Goal: Find specific page/section: Find specific page/section

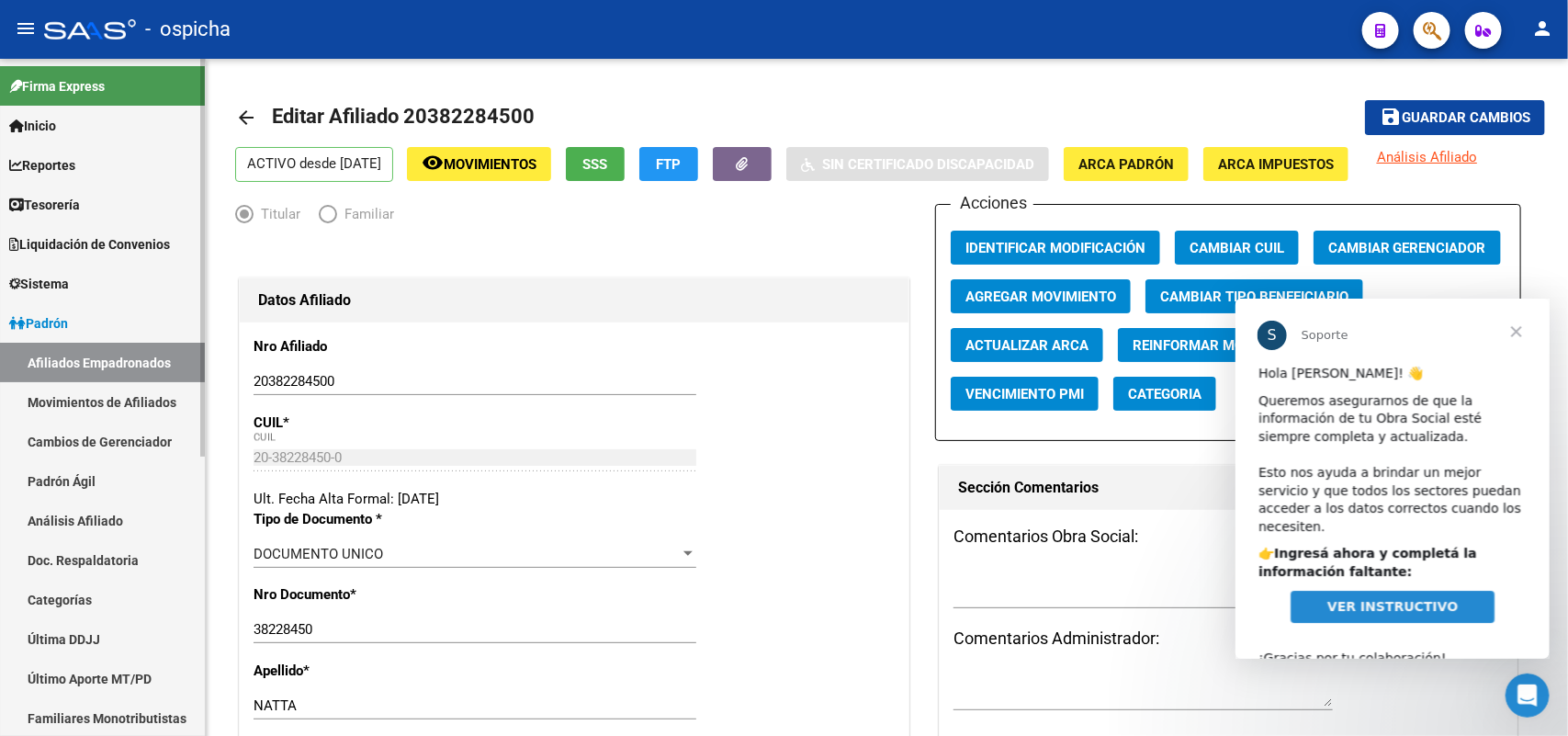
click at [85, 331] on link "Padrón" at bounding box center [102, 322] width 205 height 39
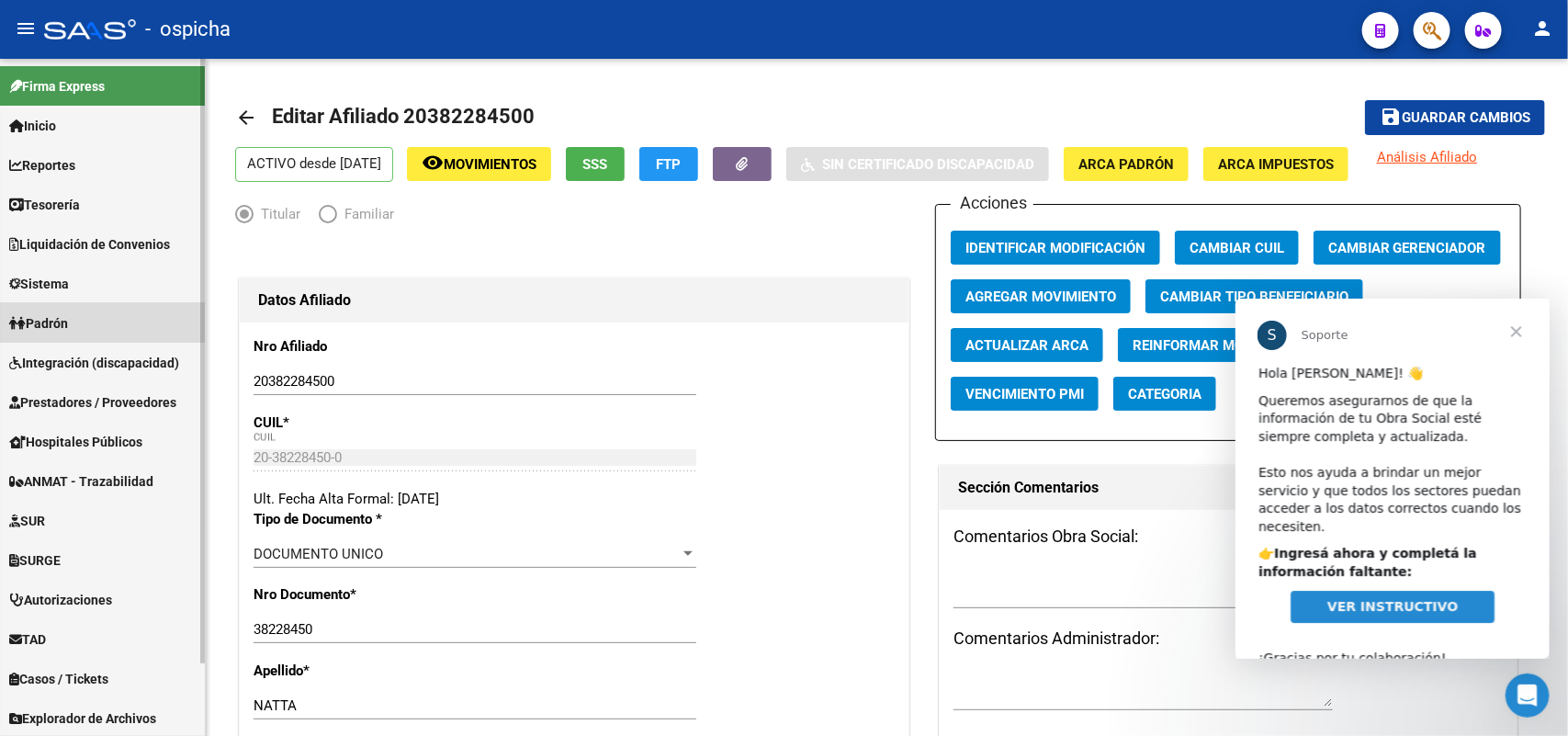
click at [30, 328] on span "Padrón" at bounding box center [38, 323] width 59 height 21
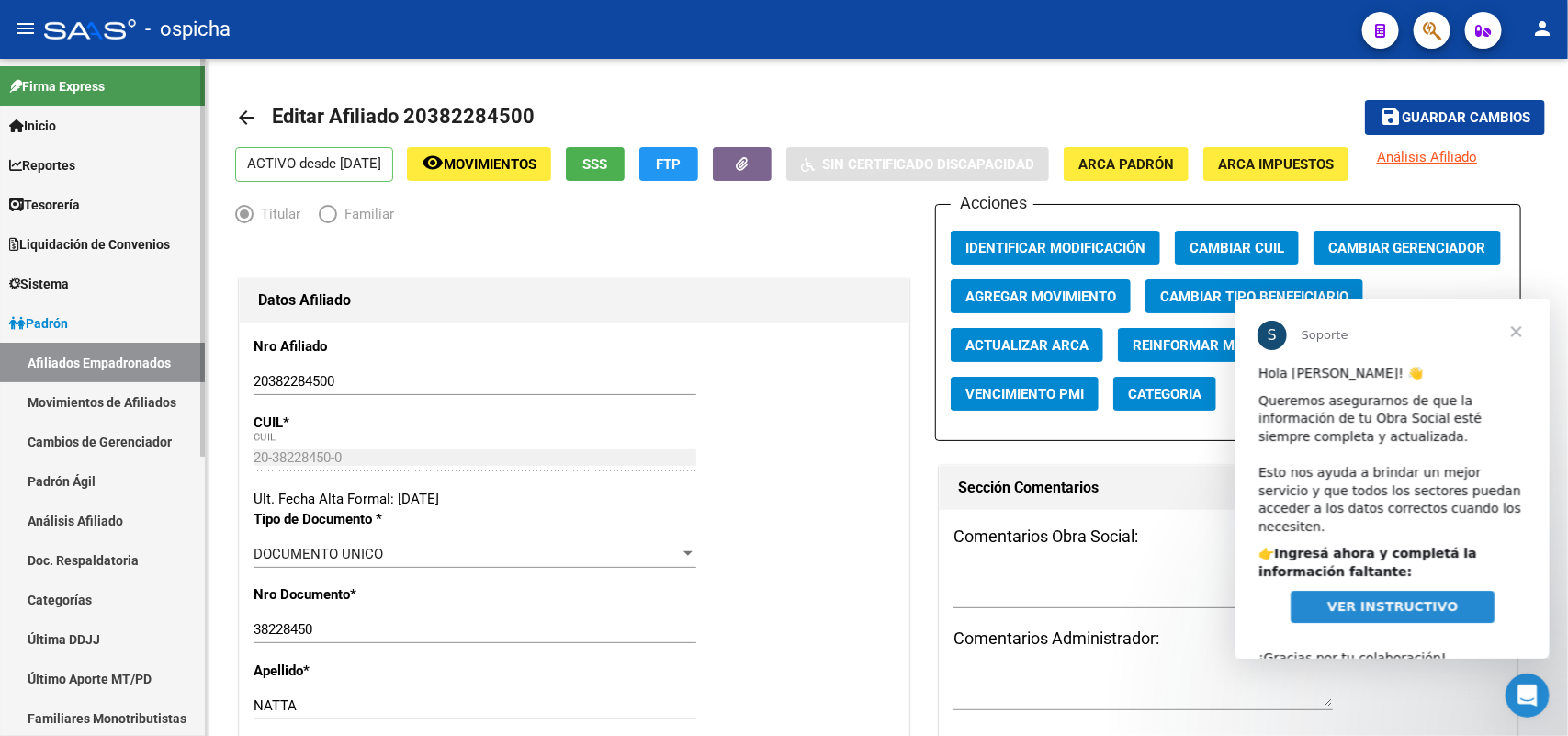
click at [128, 358] on link "Afiliados Empadronados" at bounding box center [102, 363] width 205 height 39
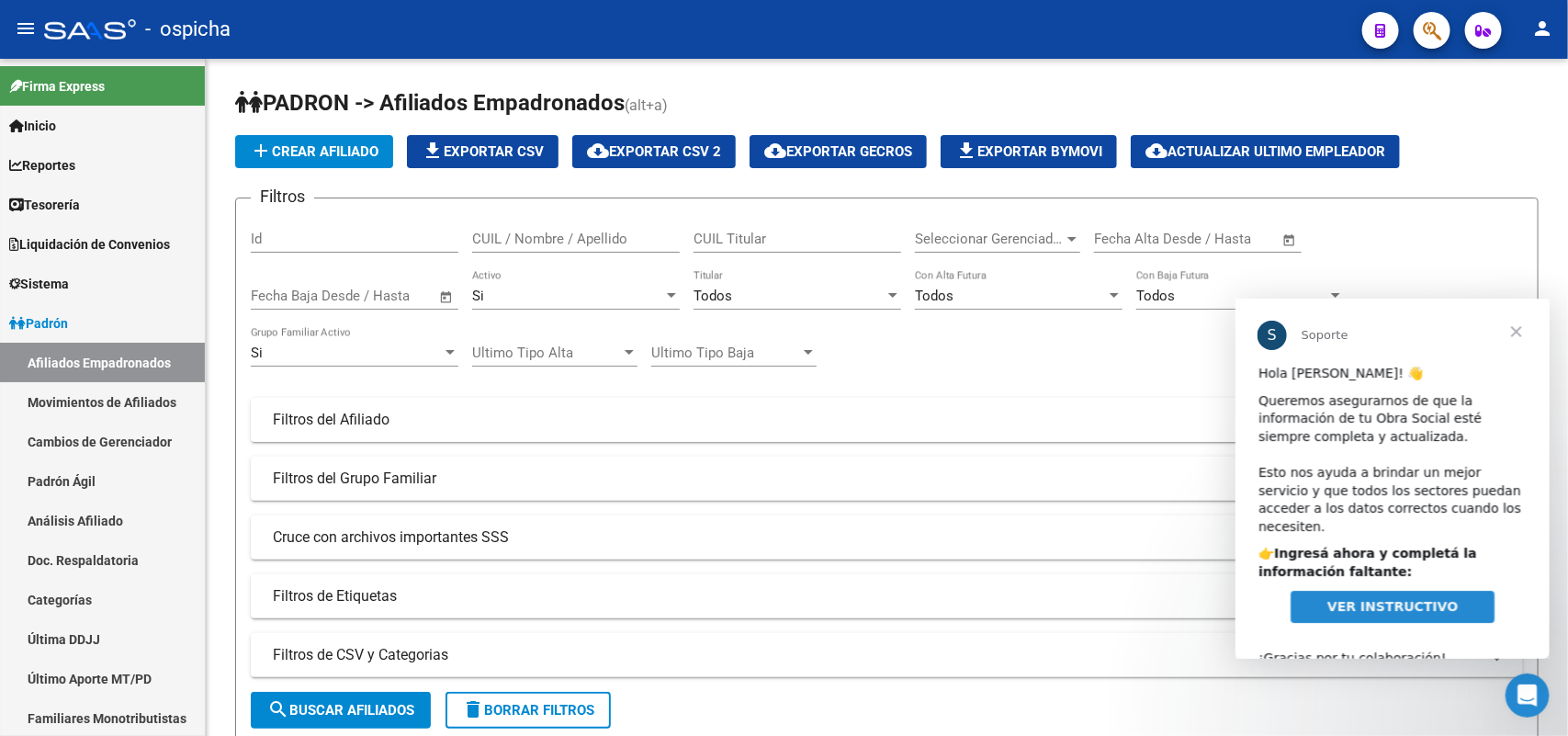
click at [1513, 328] on span "Cerrar" at bounding box center [1514, 330] width 66 height 66
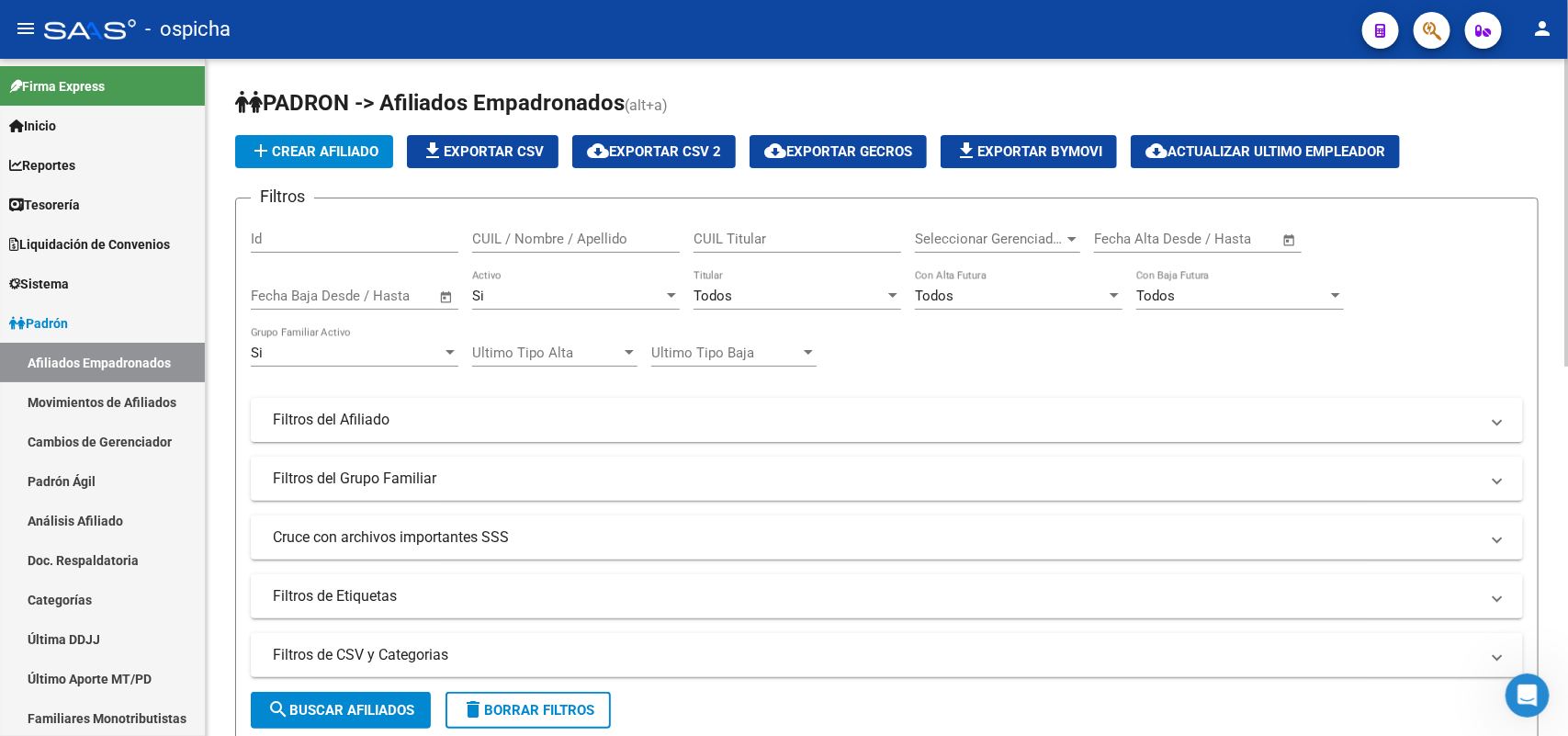
click at [1246, 295] on div "Todos" at bounding box center [1231, 295] width 191 height 17
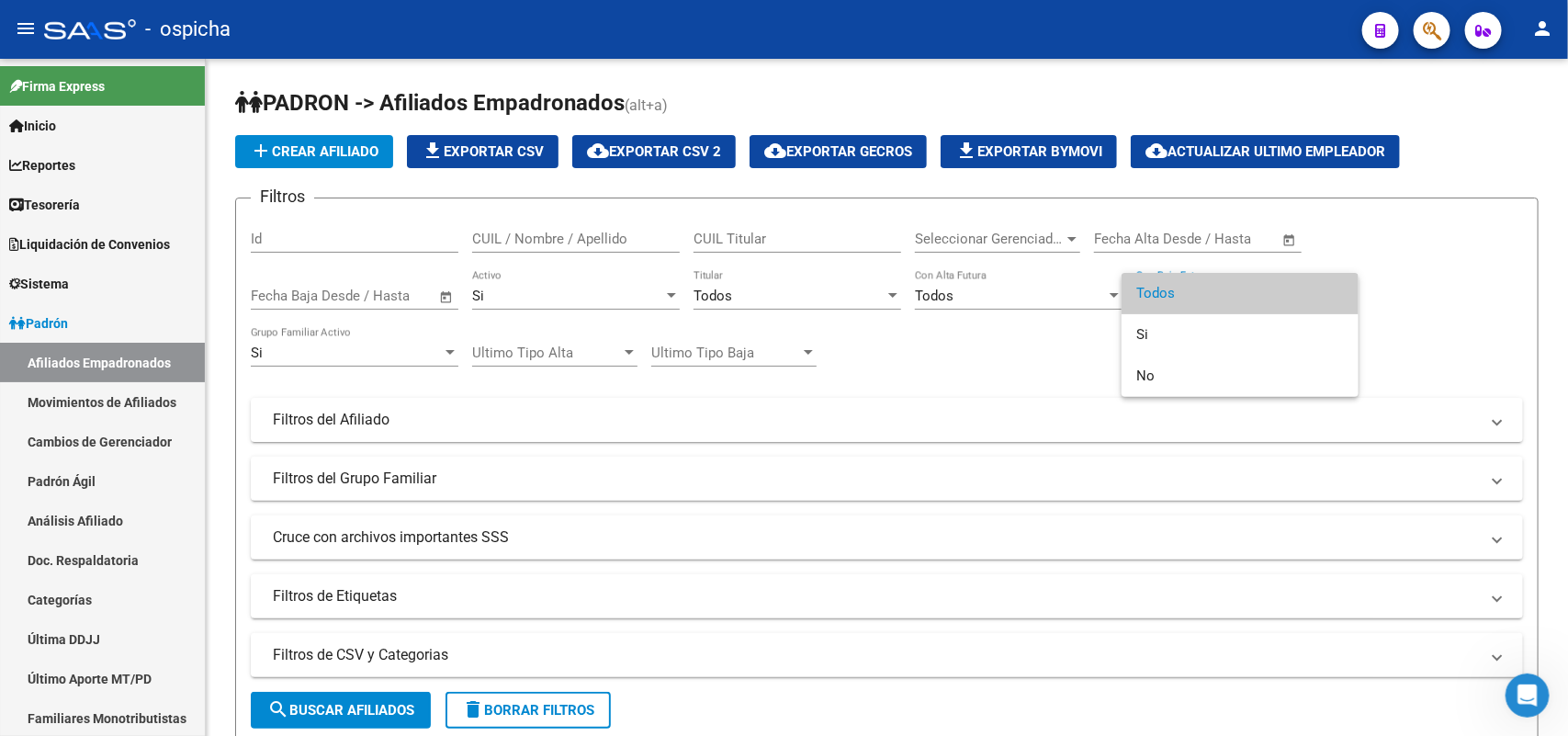
click at [747, 299] on div at bounding box center [784, 368] width 1568 height 736
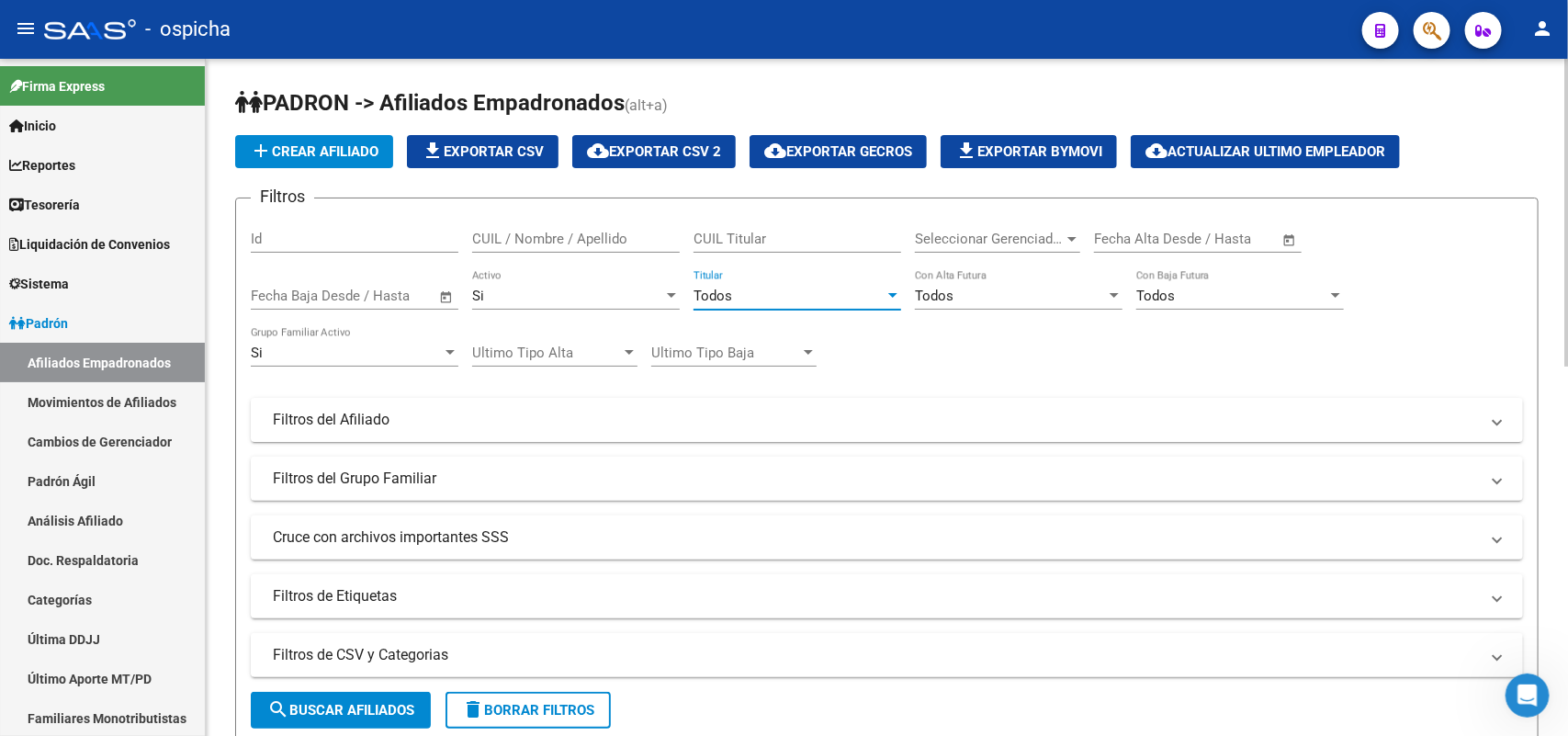
click at [744, 295] on div "Todos" at bounding box center [789, 295] width 191 height 17
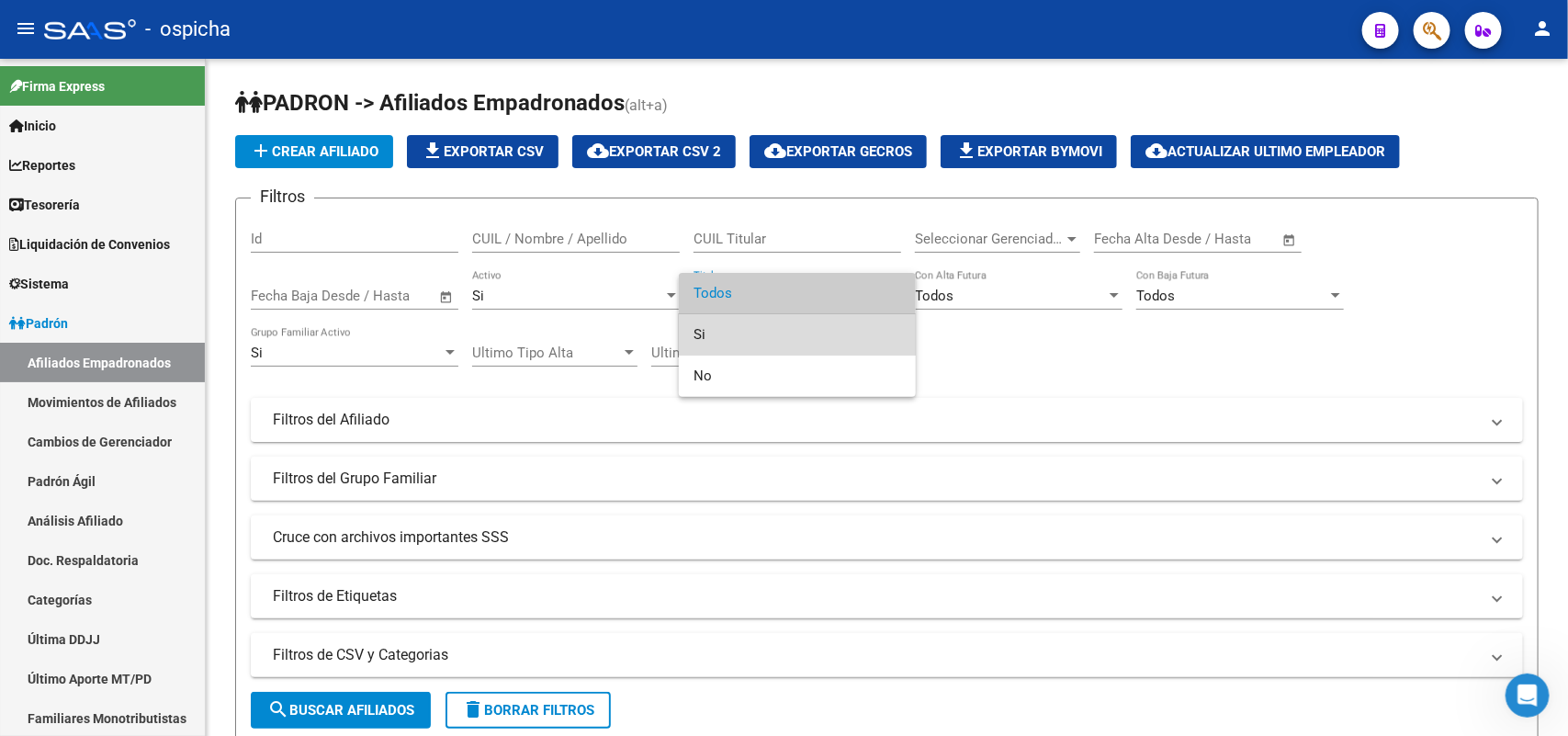
click at [718, 326] on span "Si" at bounding box center [798, 334] width 208 height 41
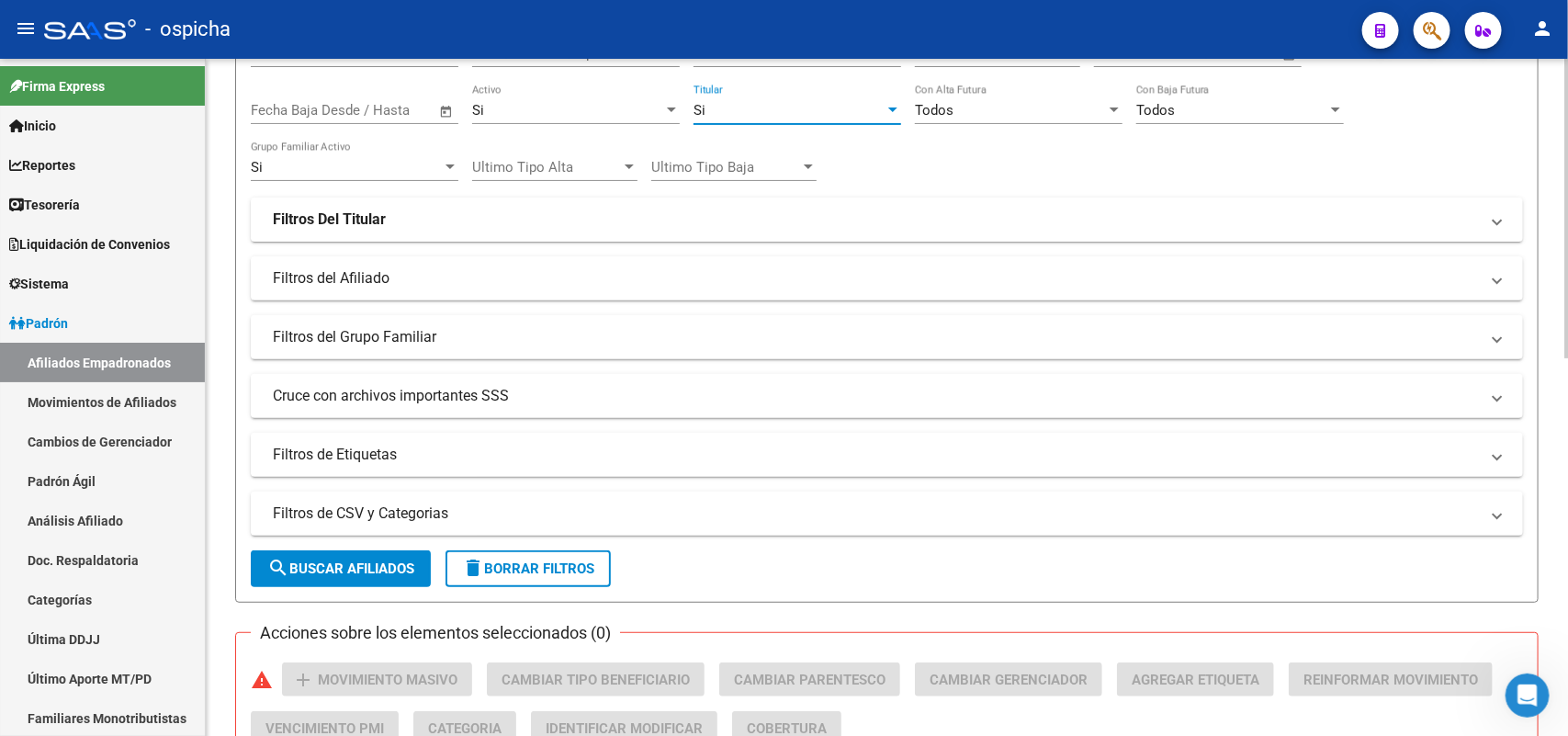
scroll to position [460, 0]
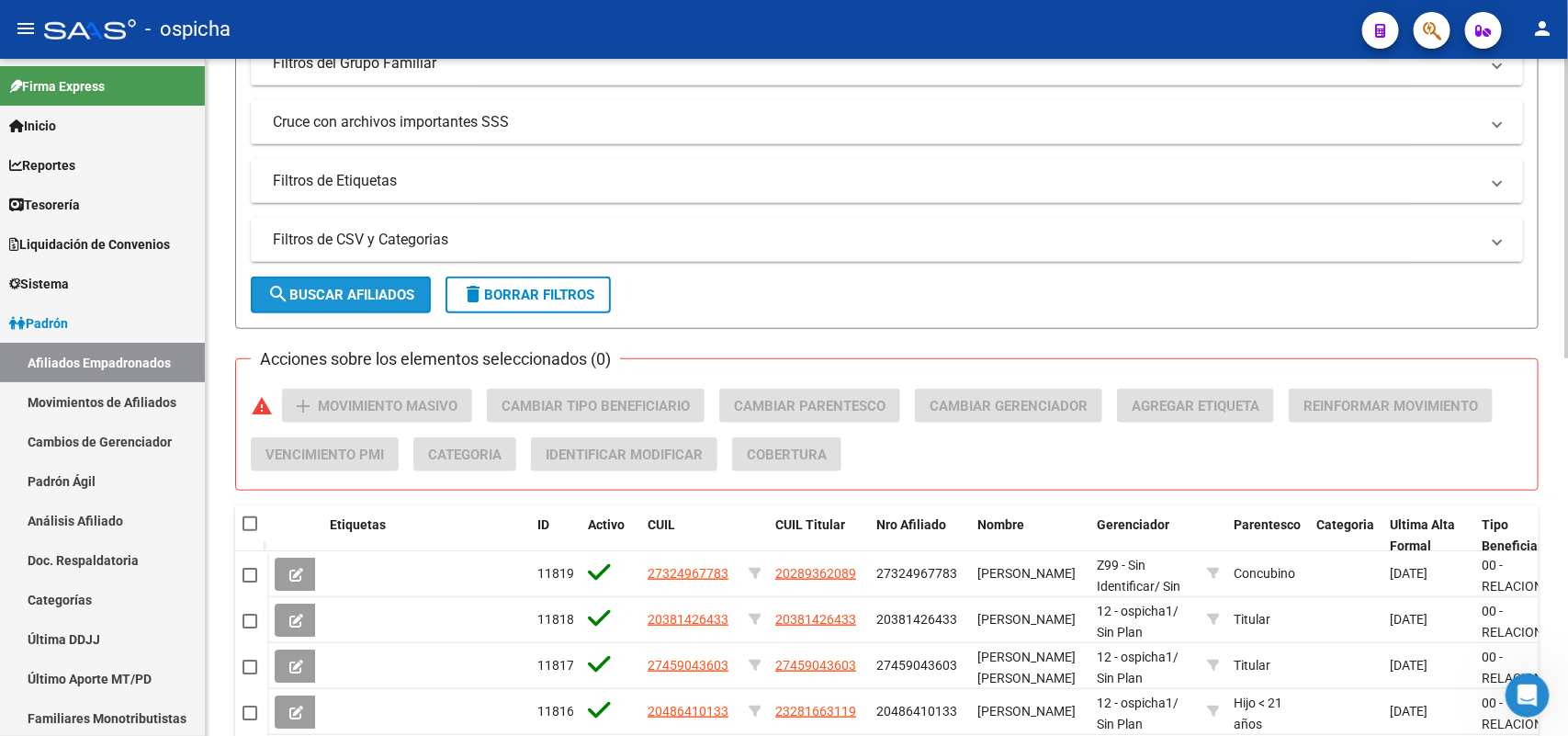
click at [328, 300] on button "search Buscar Afiliados" at bounding box center [341, 294] width 180 height 36
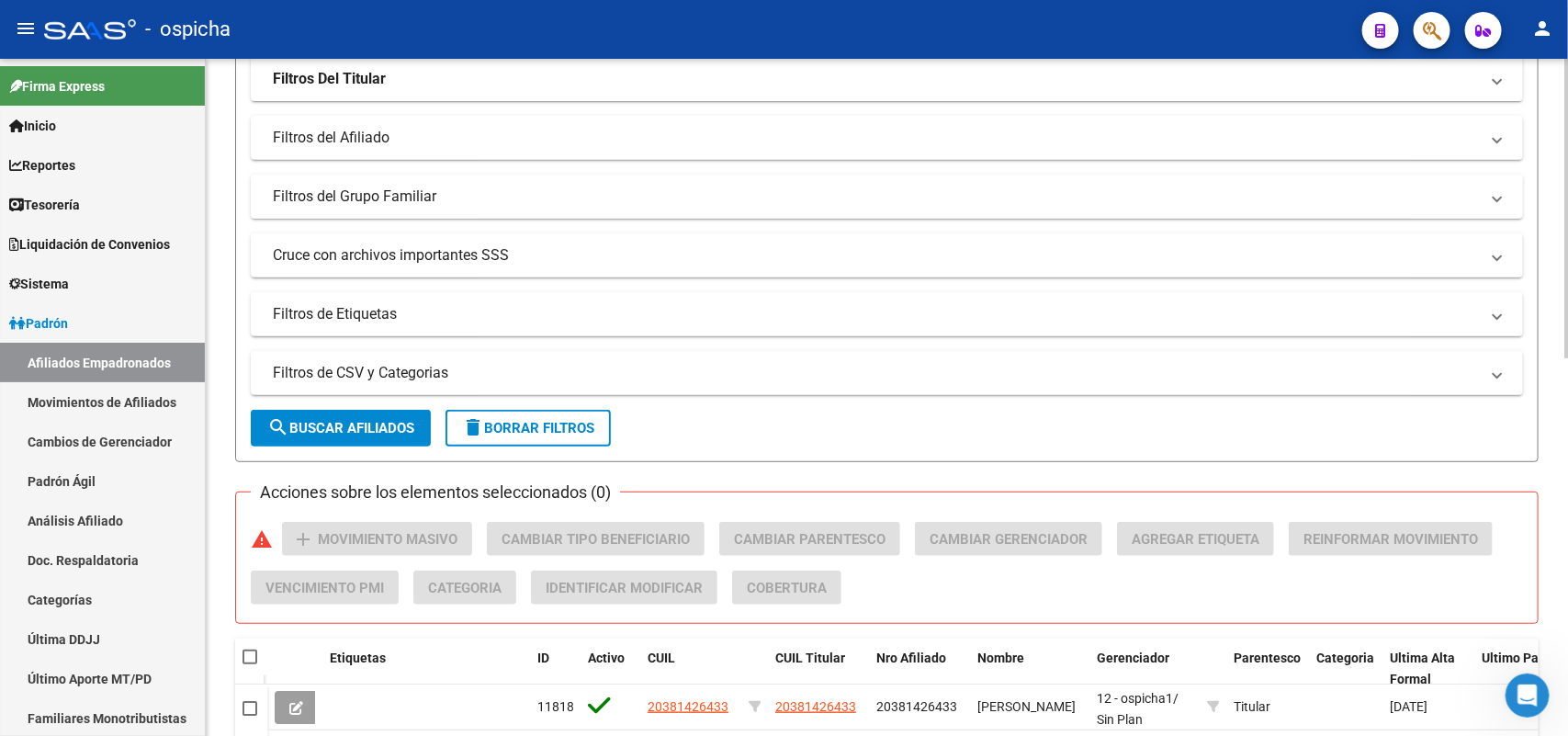
scroll to position [344, 0]
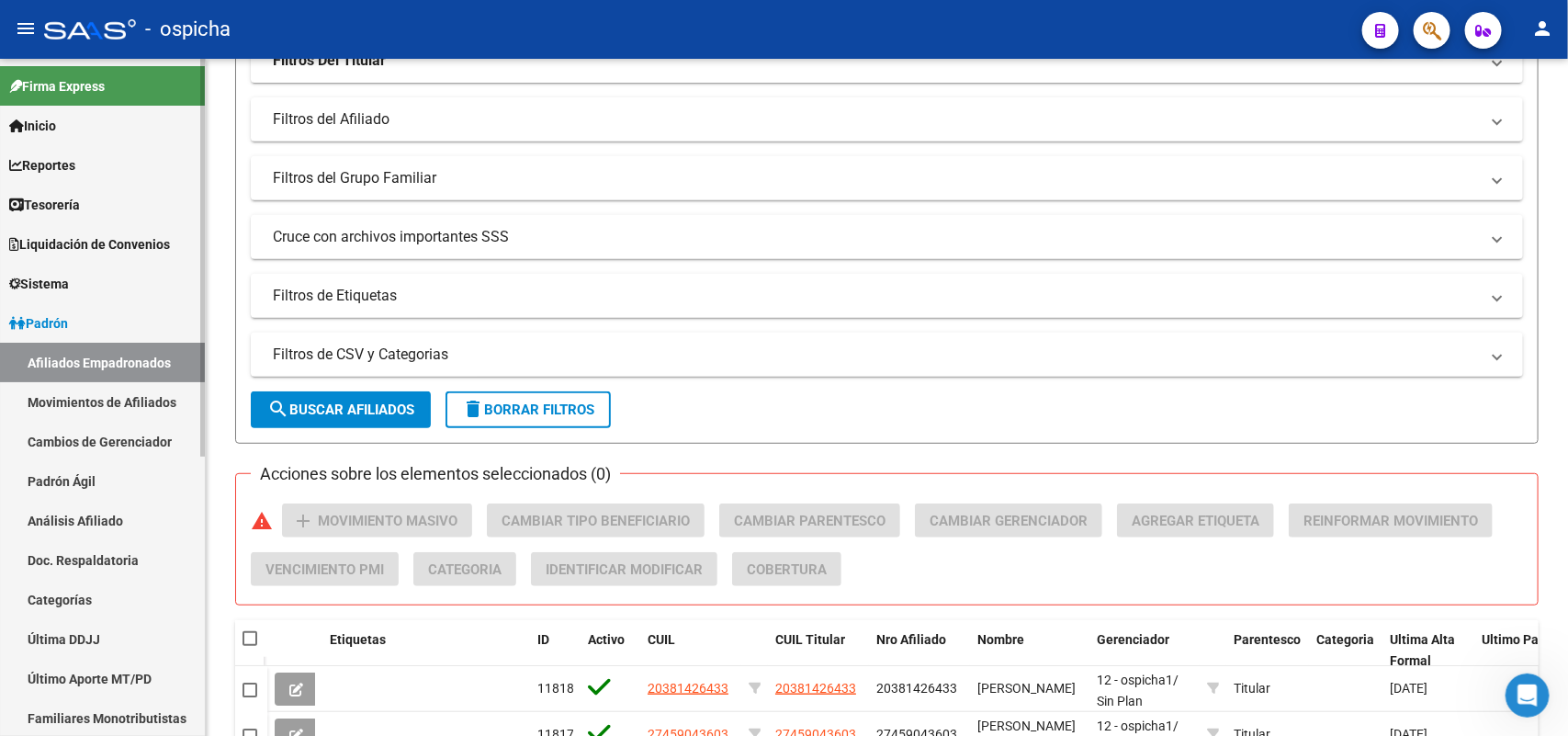
click at [98, 356] on link "Afiliados Empadronados" at bounding box center [102, 363] width 205 height 39
click at [143, 374] on link "Afiliados Empadronados" at bounding box center [102, 363] width 205 height 39
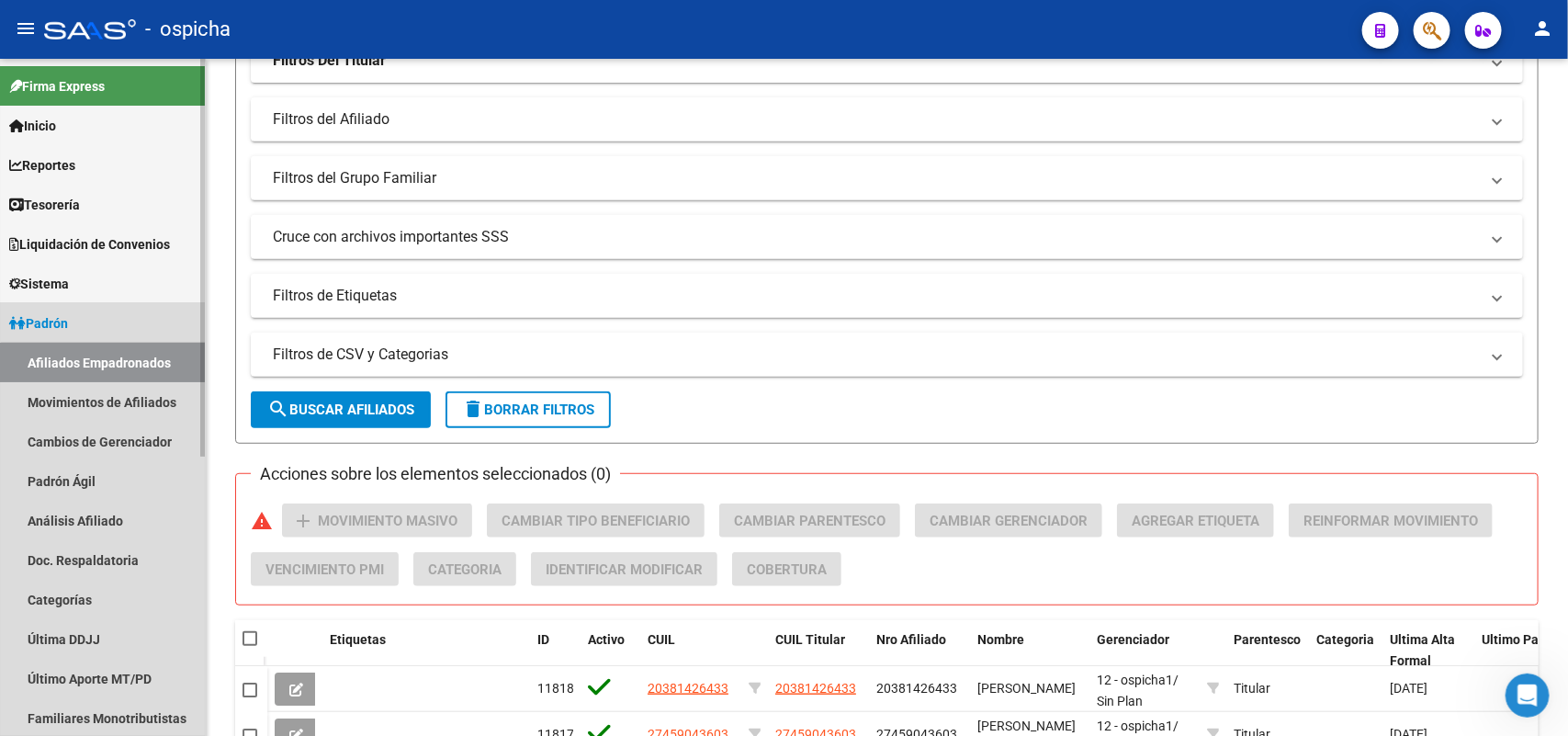
click at [139, 372] on link "Afiliados Empadronados" at bounding box center [102, 363] width 205 height 39
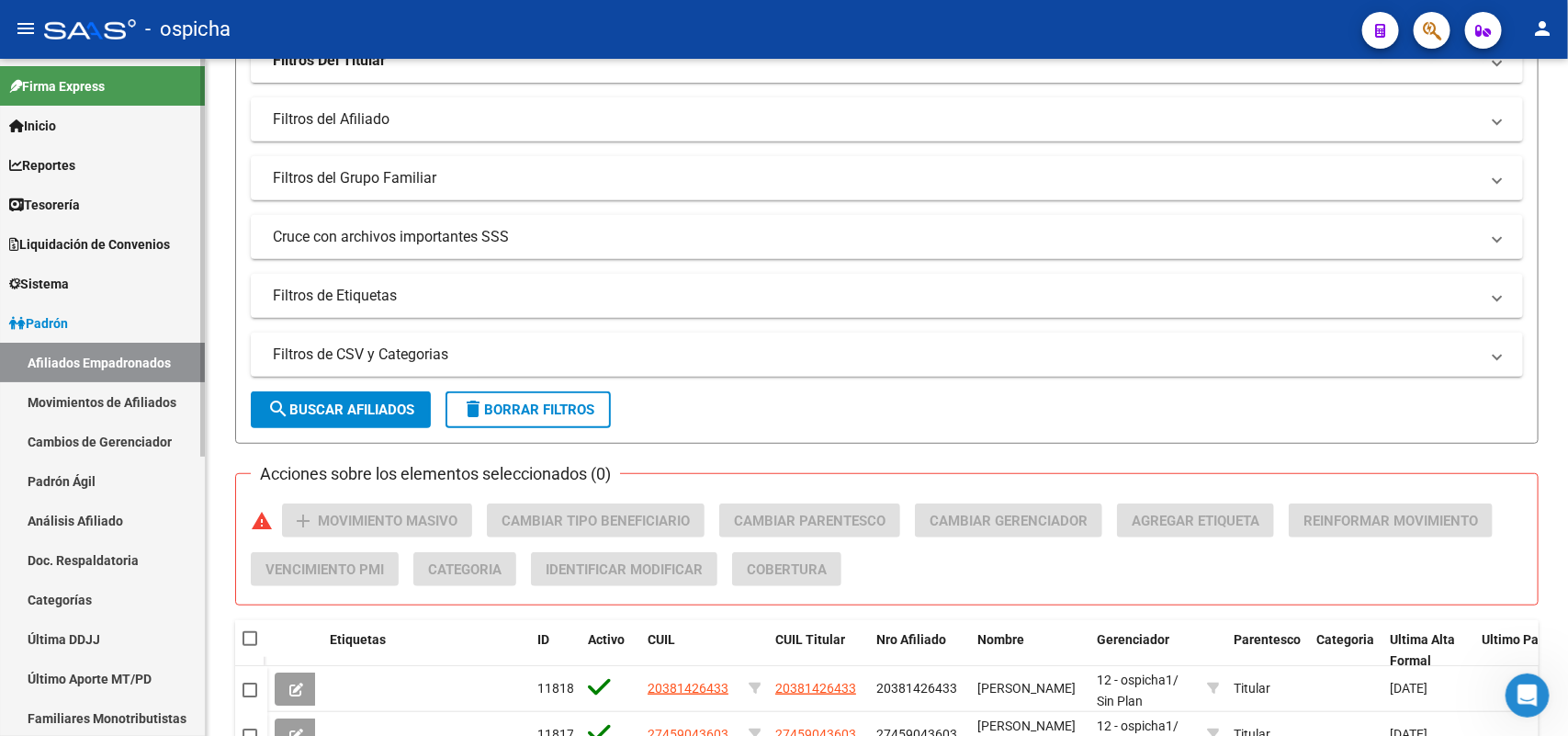
click at [78, 326] on link "Padrón" at bounding box center [102, 322] width 205 height 39
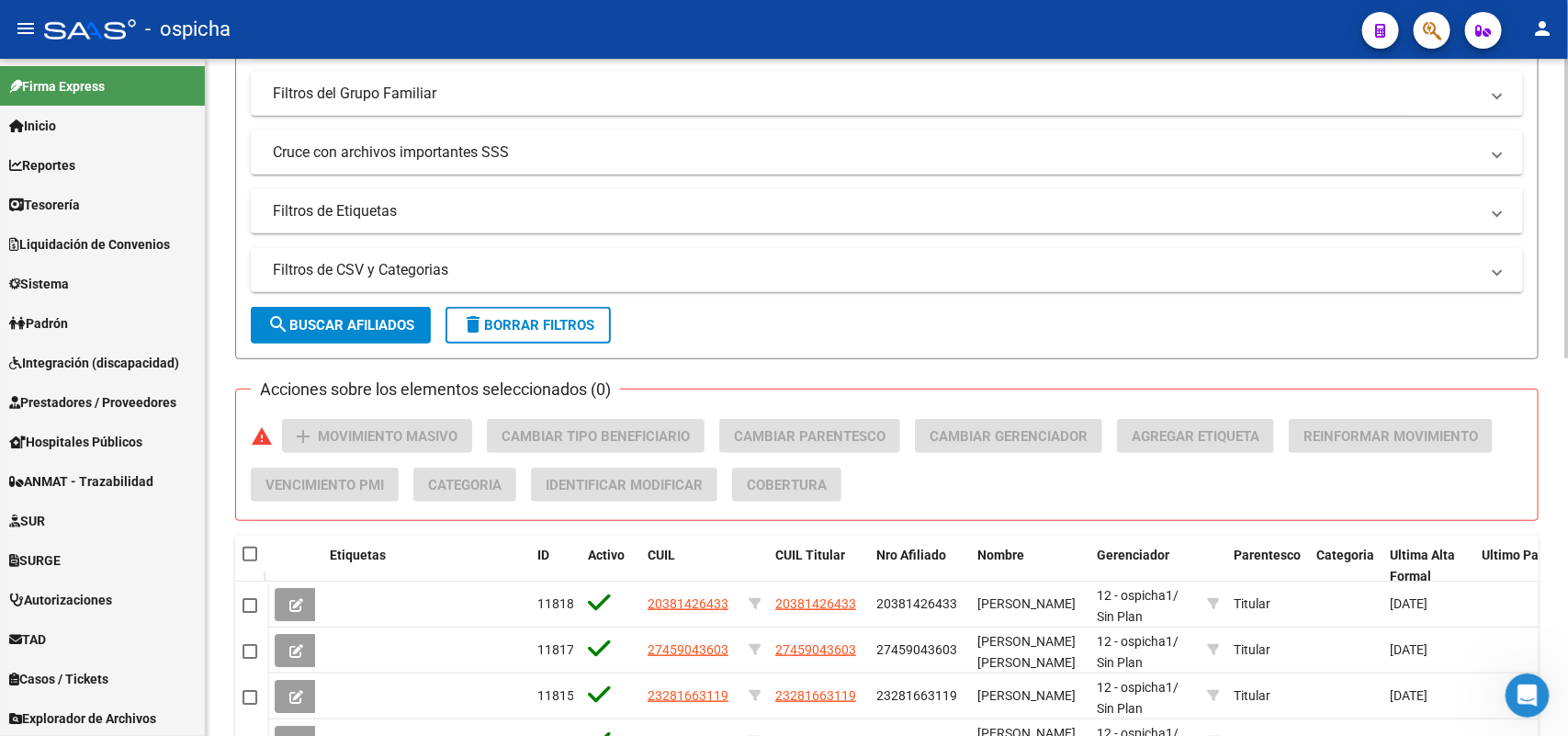
scroll to position [804, 0]
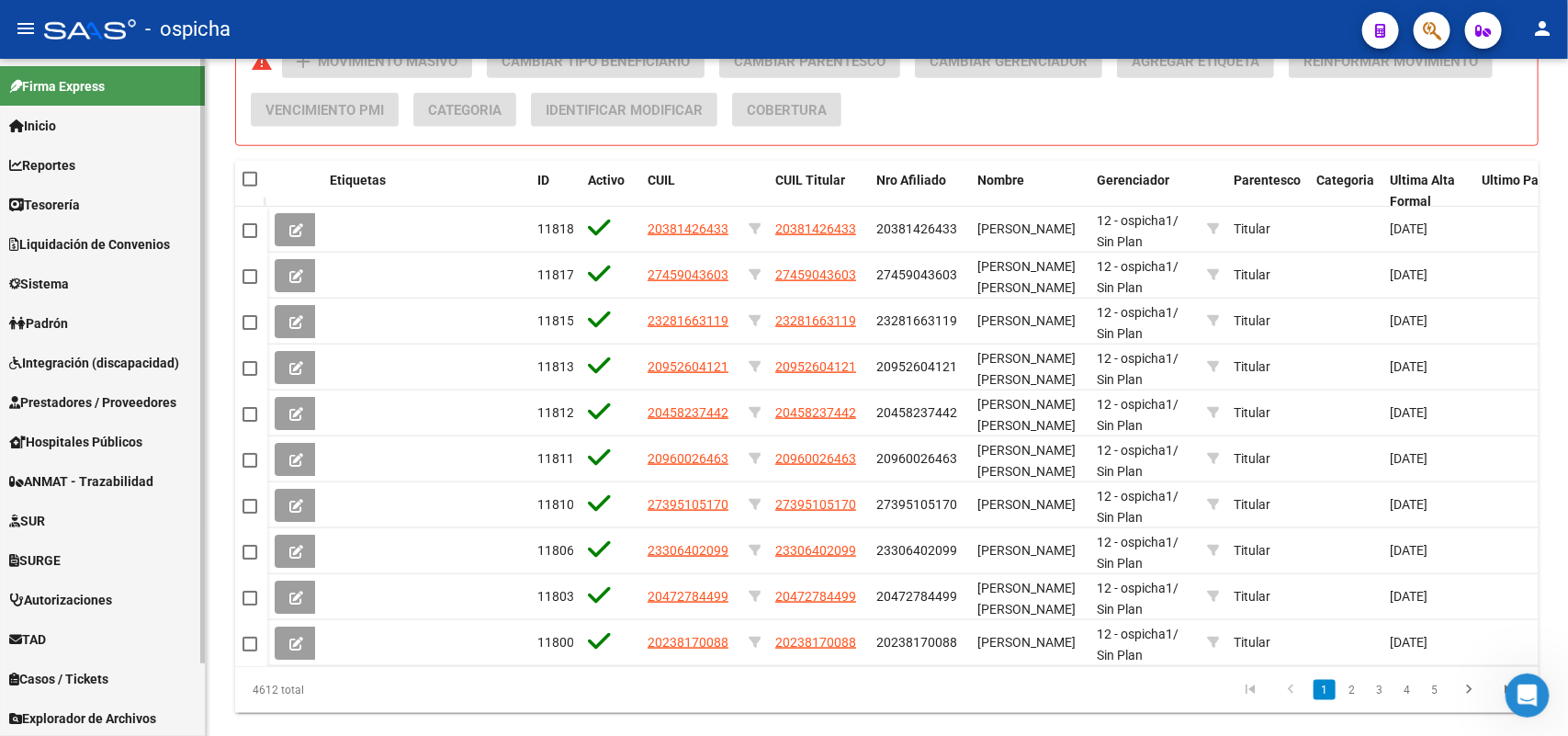
click at [79, 313] on link "Padrón" at bounding box center [102, 322] width 205 height 39
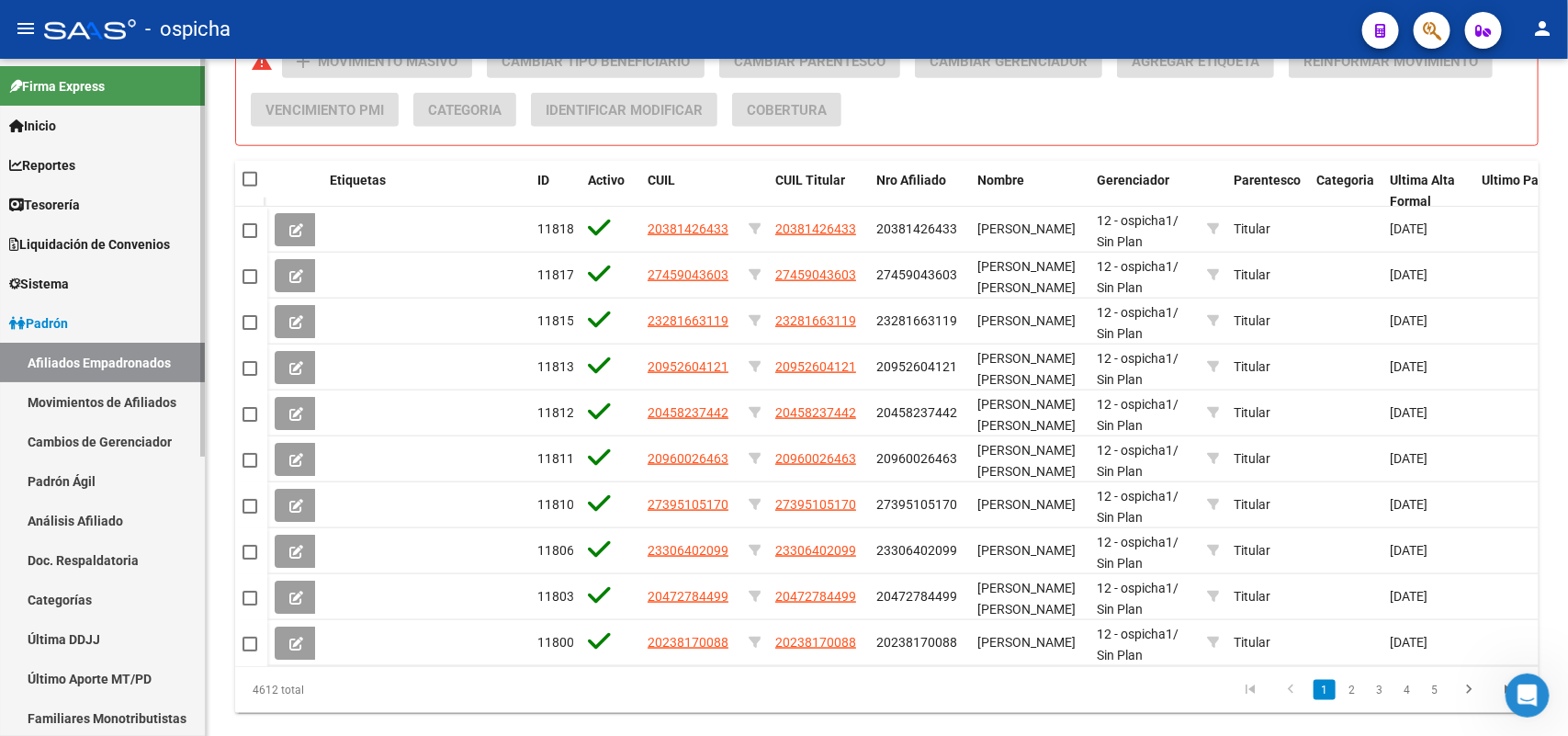
click at [121, 358] on link "Afiliados Empadronados" at bounding box center [102, 363] width 205 height 39
click at [108, 387] on link "Movimientos de Afiliados" at bounding box center [102, 402] width 205 height 39
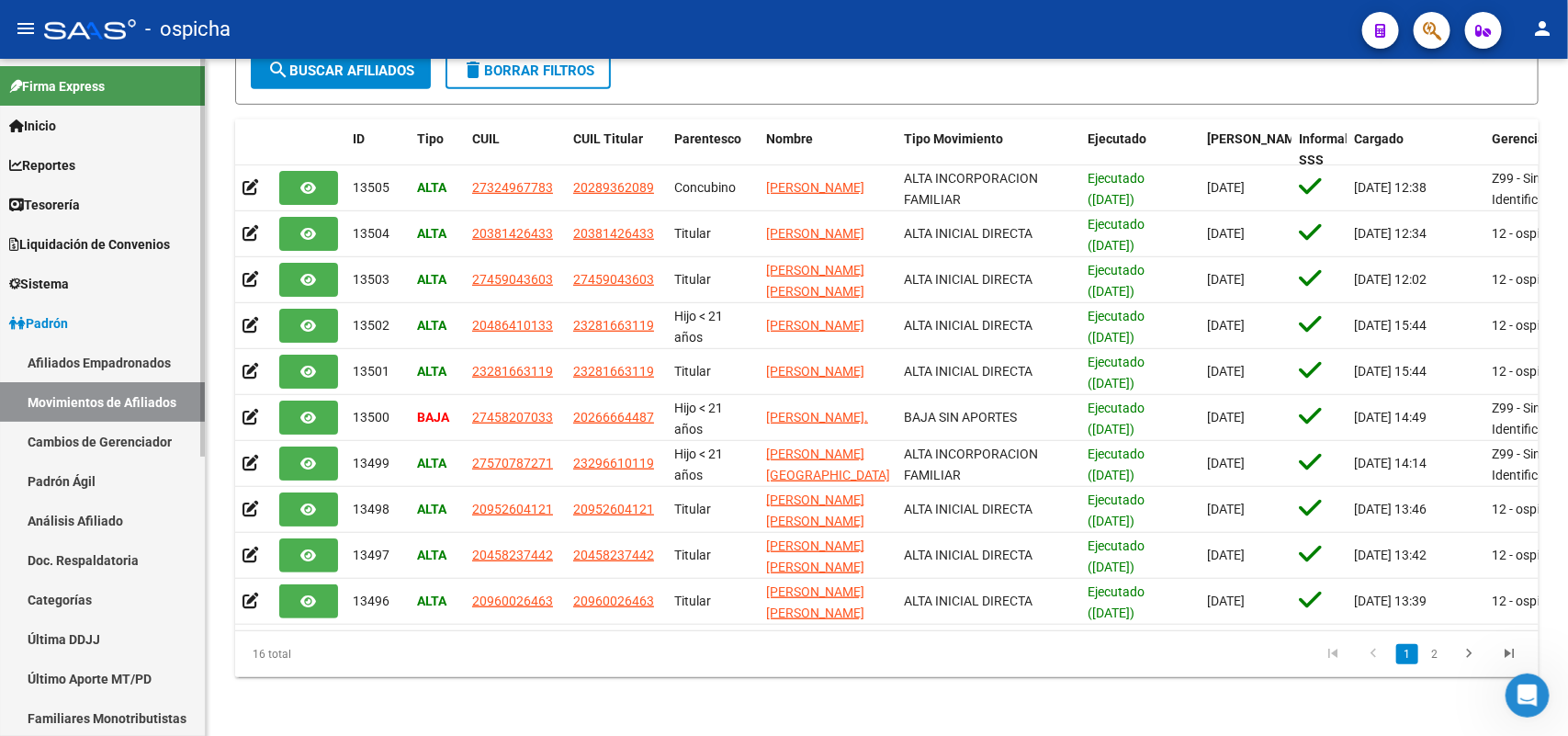
scroll to position [168, 0]
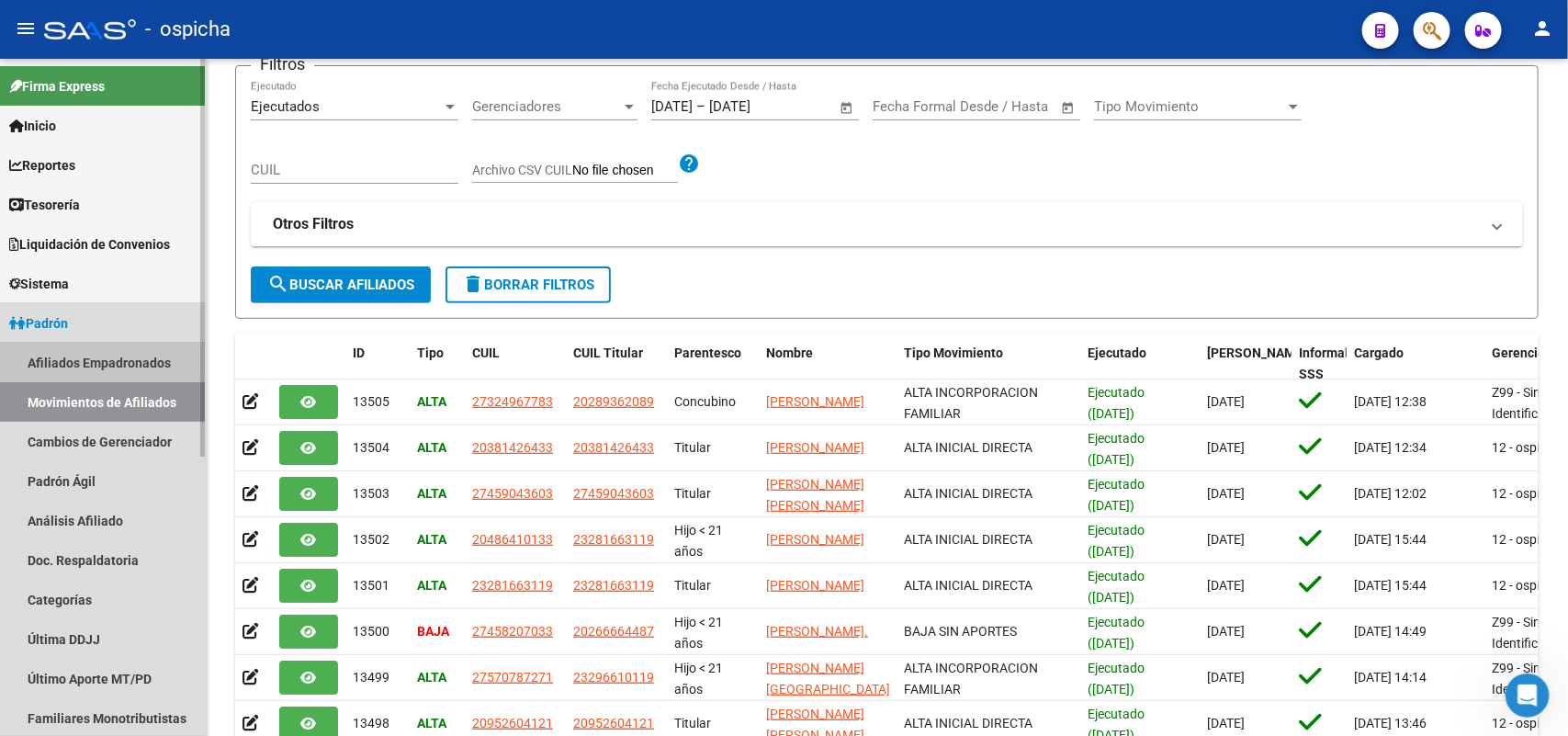
click at [63, 357] on link "Afiliados Empadronados" at bounding box center [102, 363] width 205 height 39
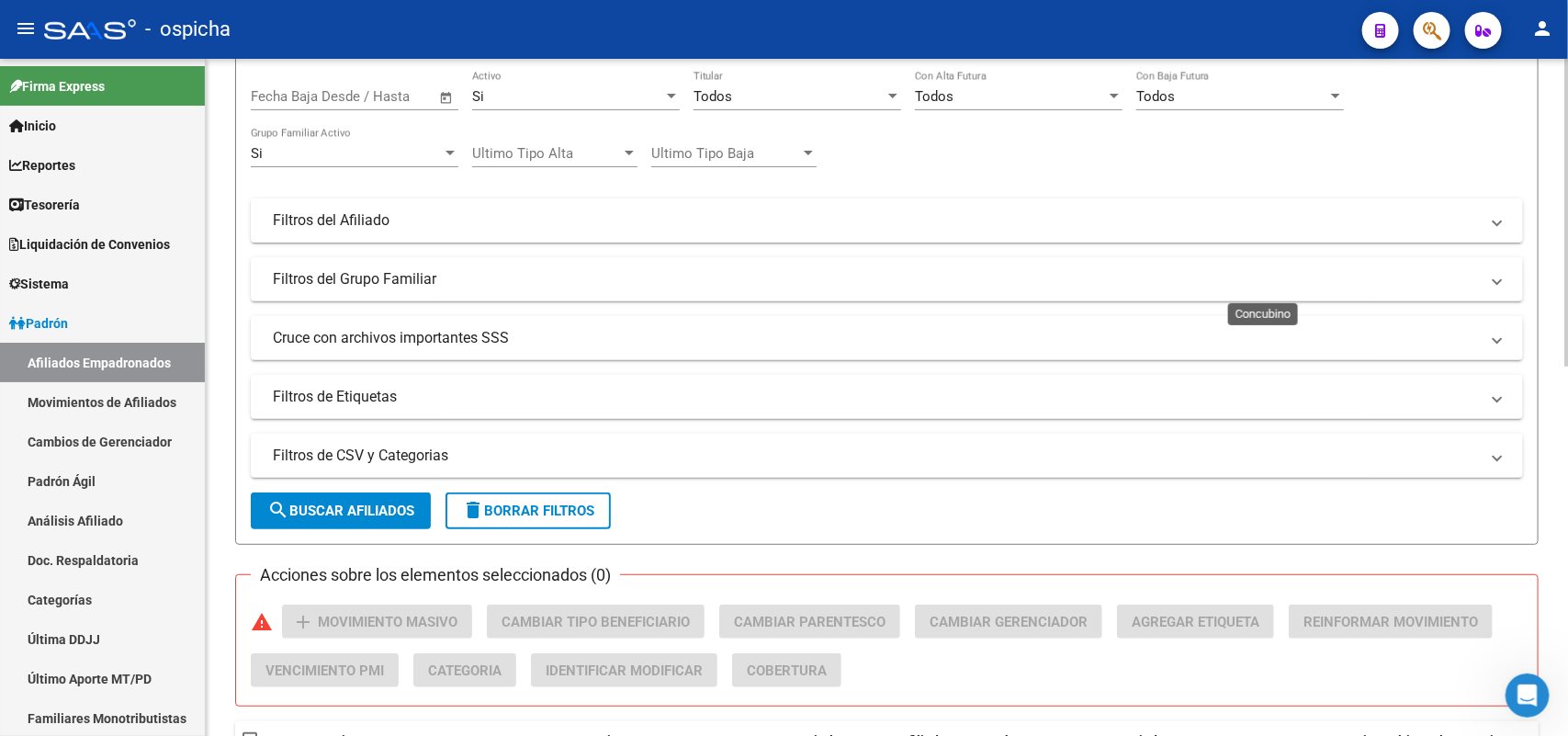
scroll to position [6, 0]
